Goal: Check status: Check status

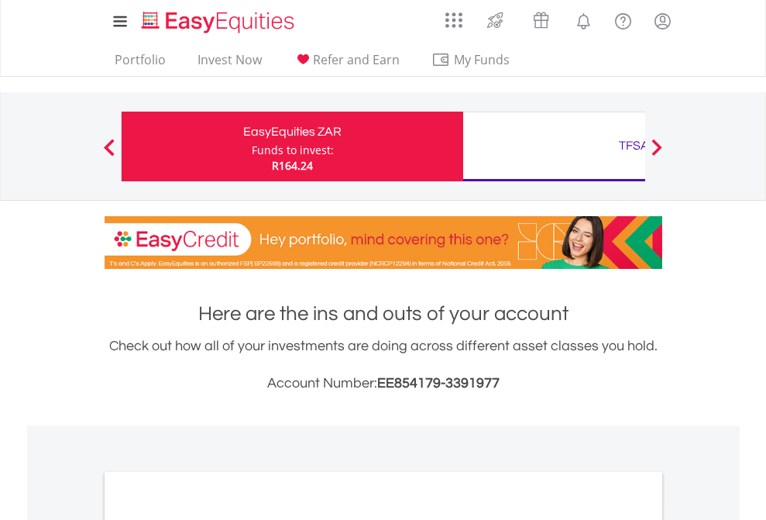
click at [252, 146] on div "Funds to invest:" at bounding box center [293, 150] width 82 height 15
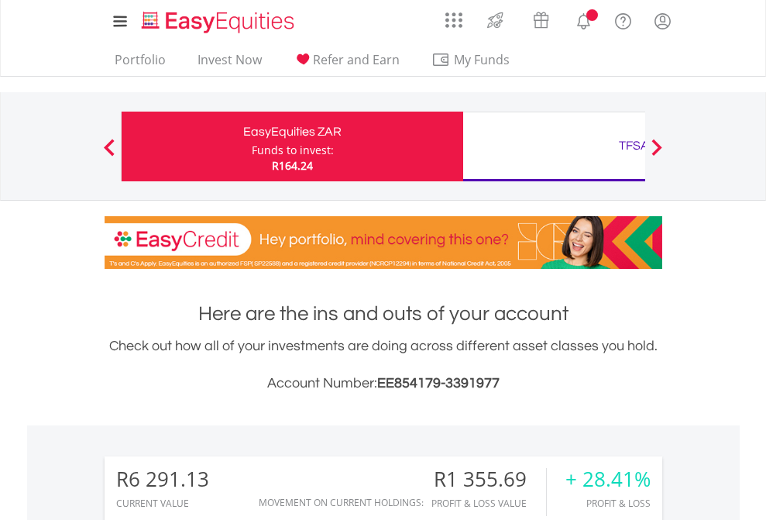
scroll to position [149, 243]
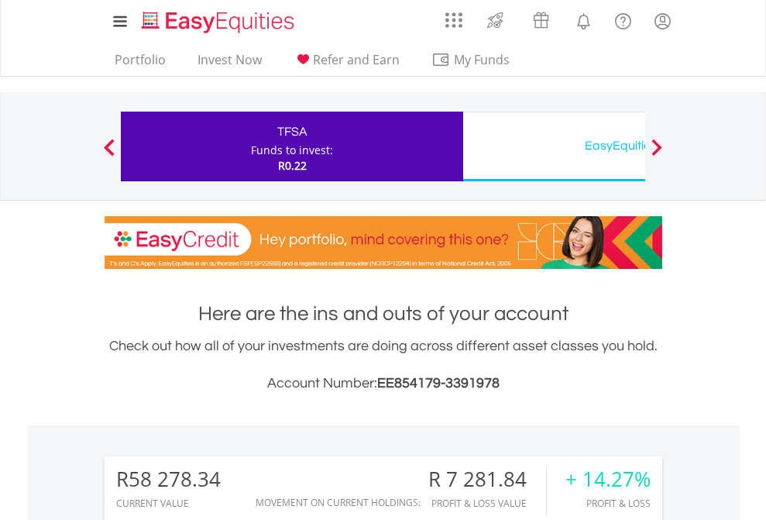
scroll to position [149, 243]
click at [554, 146] on div "EasyEquities USD" at bounding box center [633, 146] width 323 height 22
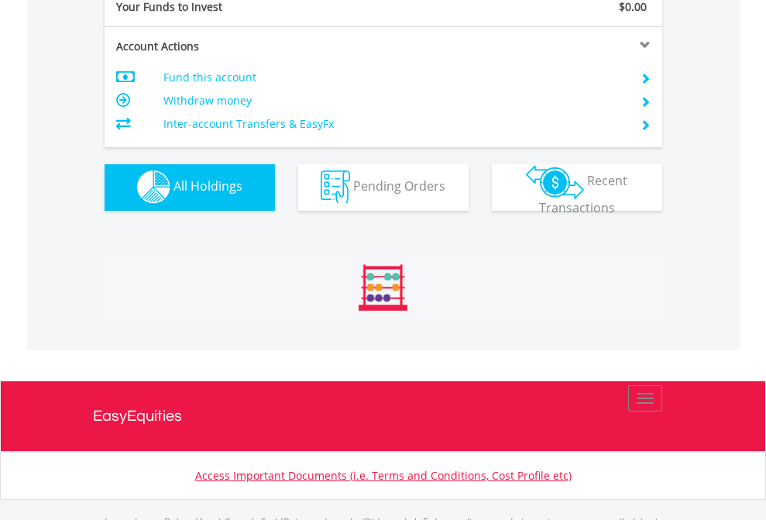
scroll to position [1534, 0]
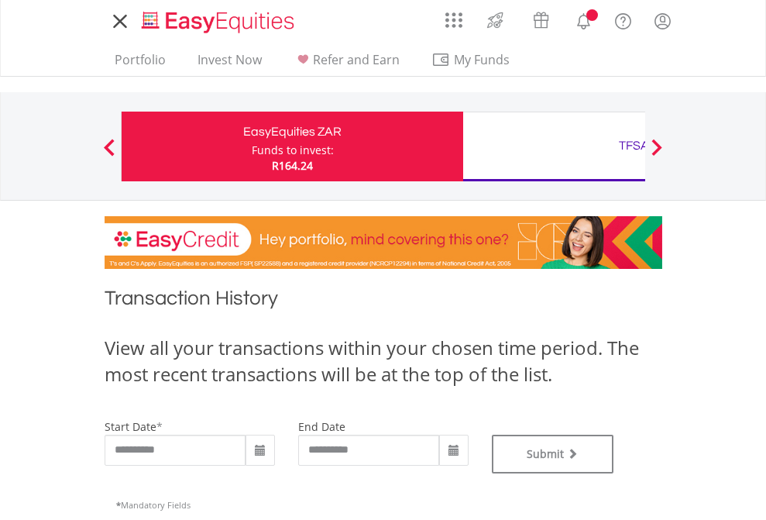
type input "**********"
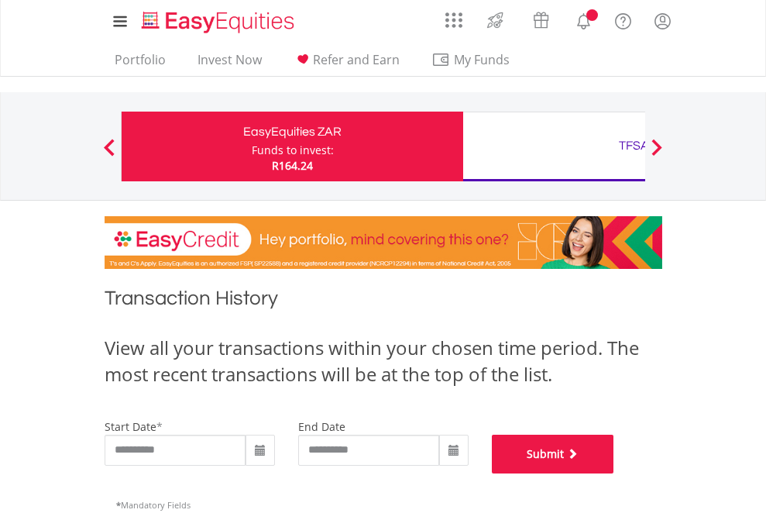
click at [614, 473] on button "Submit" at bounding box center [553, 454] width 122 height 39
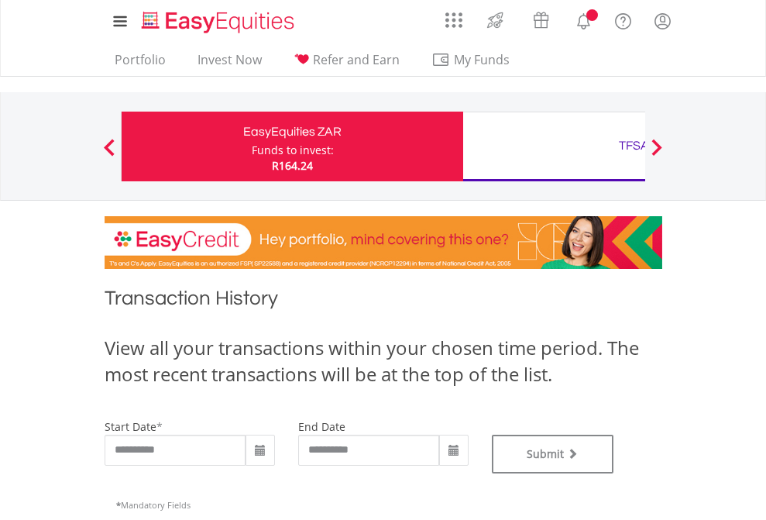
click at [554, 146] on div "TFSA" at bounding box center [633, 146] width 323 height 22
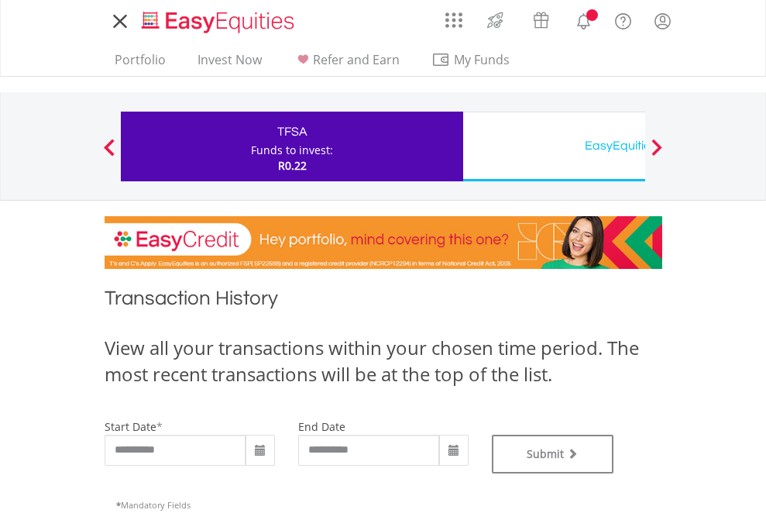
type input "**********"
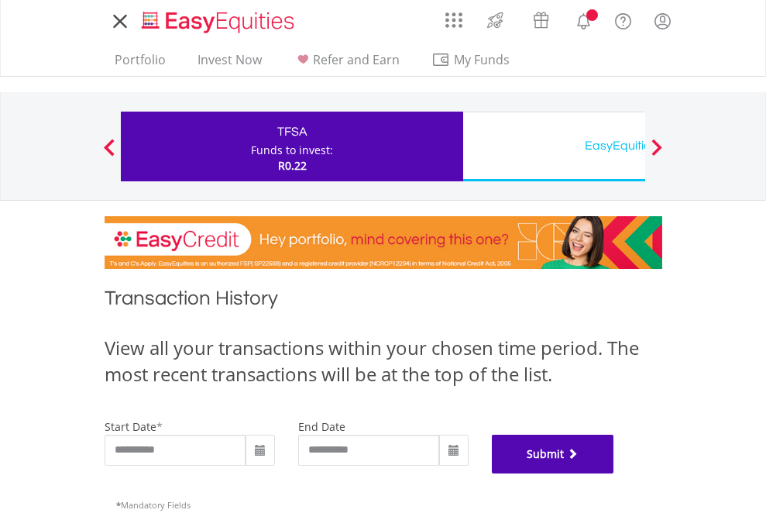
click at [614, 473] on button "Submit" at bounding box center [553, 454] width 122 height 39
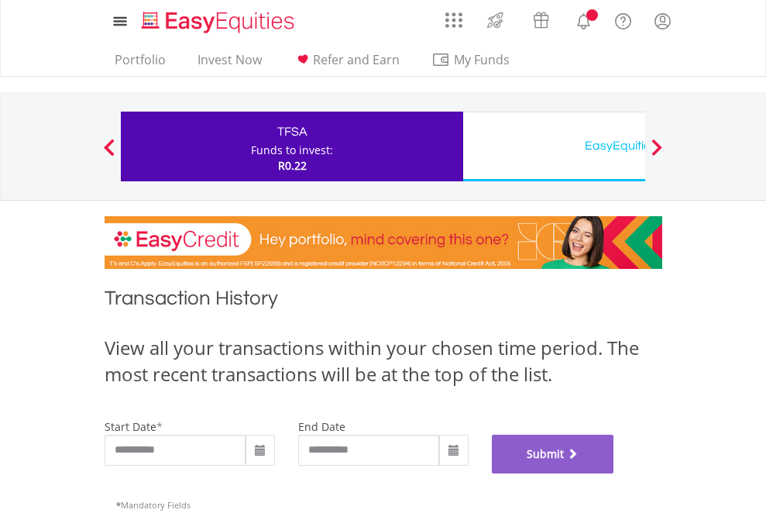
scroll to position [628, 0]
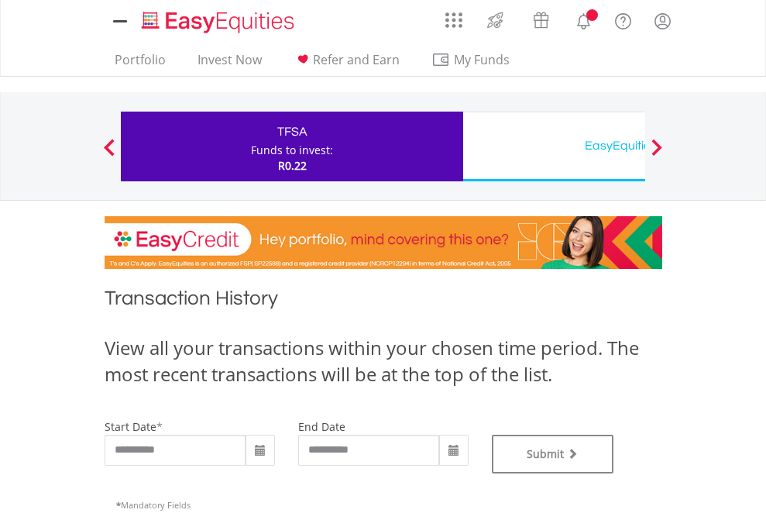
click at [554, 146] on div "EasyEquities USD" at bounding box center [633, 146] width 323 height 22
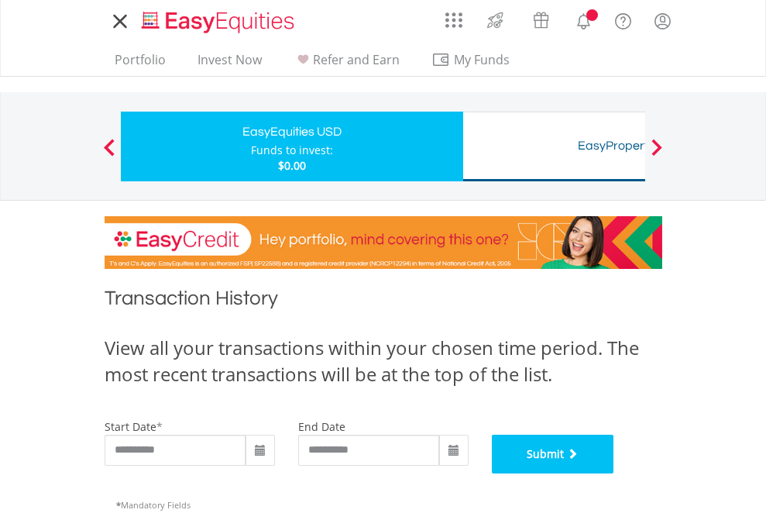
click at [614, 473] on button "Submit" at bounding box center [553, 454] width 122 height 39
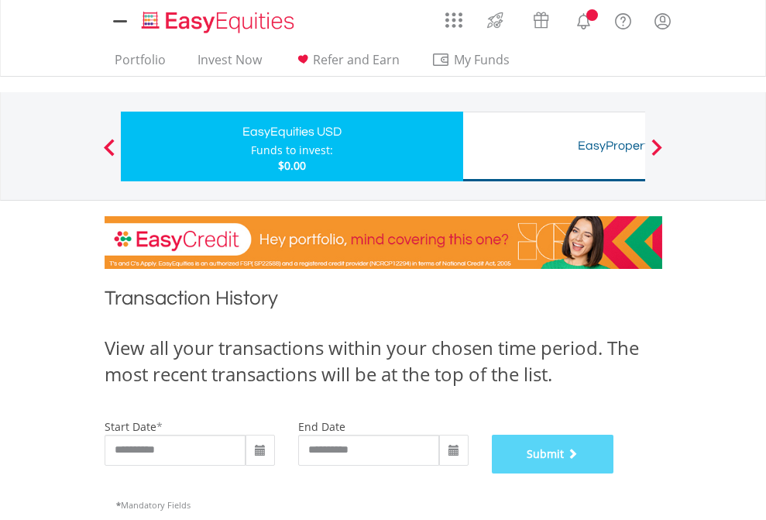
scroll to position [628, 0]
